Goal: Navigation & Orientation: Find specific page/section

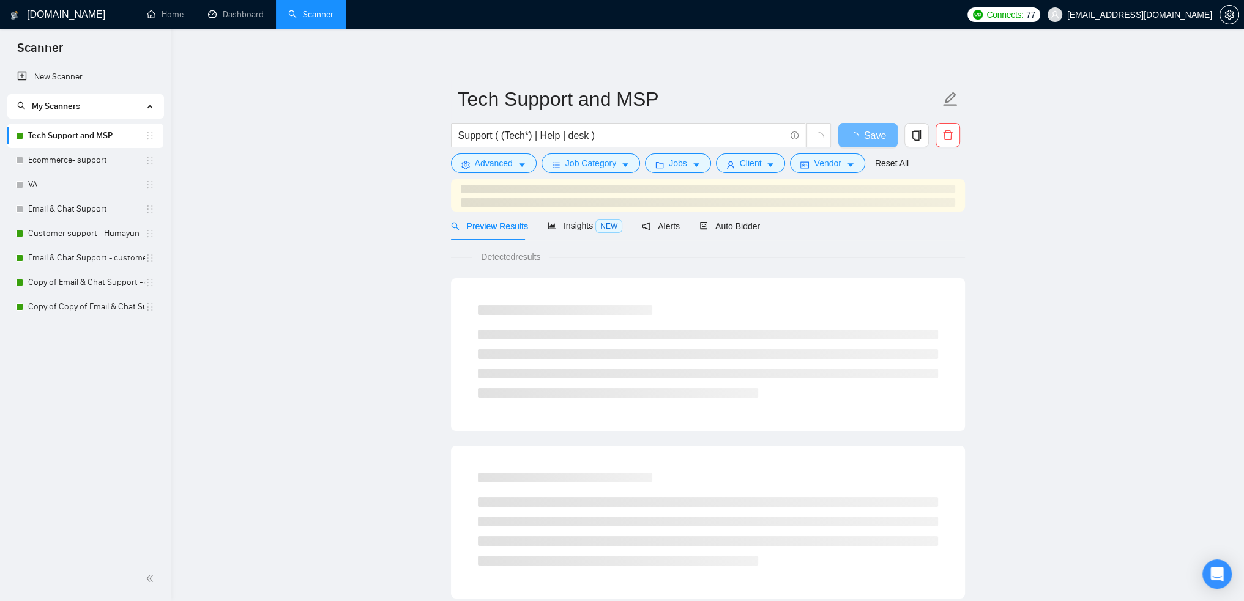
scroll to position [595, 0]
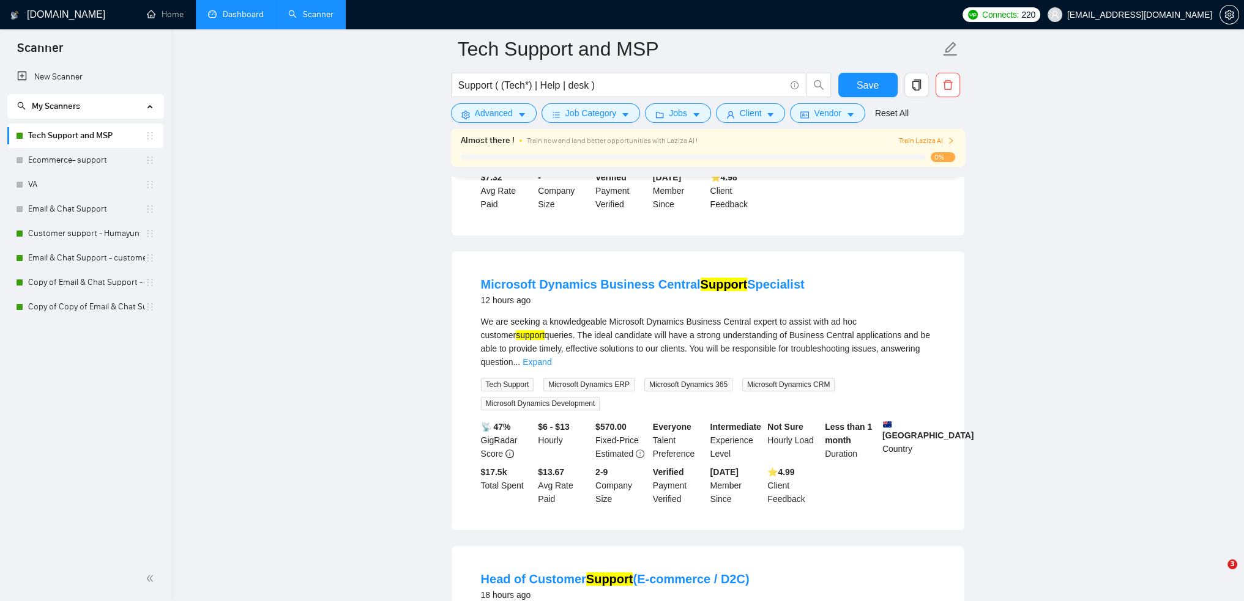
click at [218, 9] on link "Dashboard" at bounding box center [236, 14] width 56 height 10
